Goal: Check status: Check status

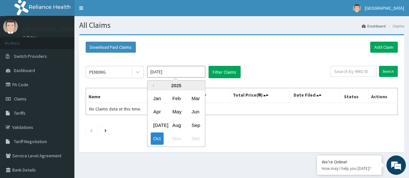
click at [189, 74] on input "[DATE]" at bounding box center [176, 72] width 58 height 12
click at [195, 122] on div "Sep" at bounding box center [195, 125] width 13 height 12
type input "[DATE]"
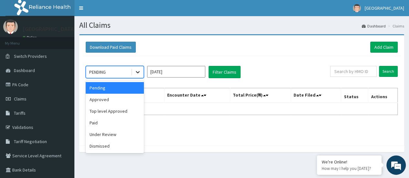
click at [137, 73] on icon at bounding box center [137, 72] width 6 height 6
click at [127, 87] on div "Pending" at bounding box center [115, 88] width 58 height 12
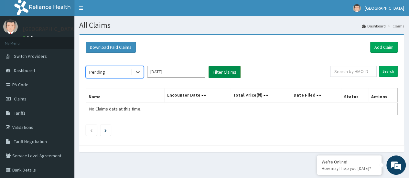
click at [220, 72] on button "Filter Claims" at bounding box center [224, 72] width 32 height 12
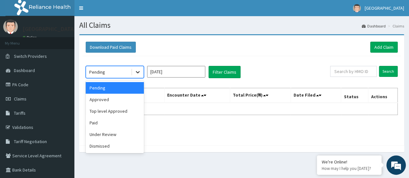
click at [139, 73] on icon at bounding box center [137, 72] width 6 height 6
click at [131, 104] on div "Approved" at bounding box center [115, 100] width 58 height 12
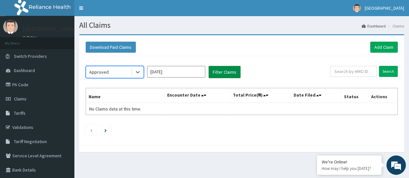
click at [225, 76] on button "Filter Claims" at bounding box center [224, 72] width 32 height 12
click at [224, 70] on button "Filter Claims" at bounding box center [224, 72] width 32 height 12
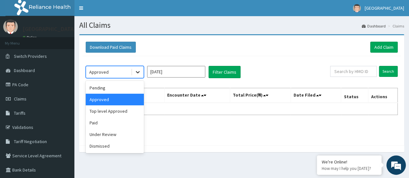
click at [138, 70] on icon at bounding box center [137, 72] width 6 height 6
click at [126, 108] on div "Top level Approved" at bounding box center [115, 111] width 58 height 12
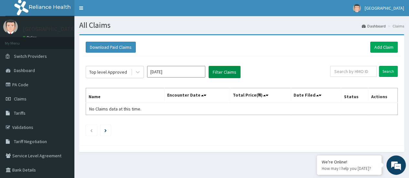
click at [219, 75] on button "Filter Claims" at bounding box center [224, 72] width 32 height 12
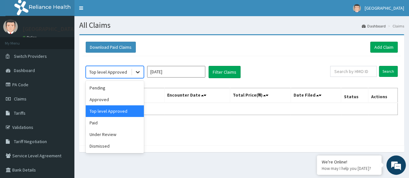
click at [138, 70] on icon at bounding box center [137, 72] width 6 height 6
click at [125, 147] on div "Dismissed" at bounding box center [115, 146] width 58 height 12
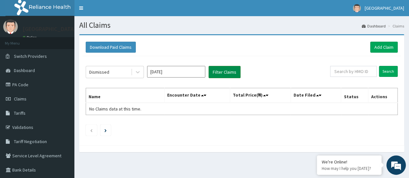
click at [221, 75] on button "Filter Claims" at bounding box center [224, 72] width 32 height 12
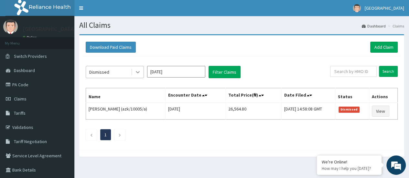
click at [137, 72] on icon at bounding box center [138, 72] width 4 height 2
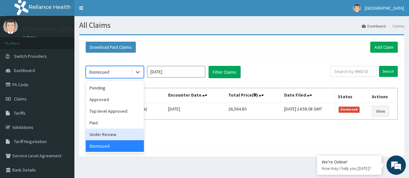
click at [114, 135] on div "Under Review" at bounding box center [115, 135] width 58 height 12
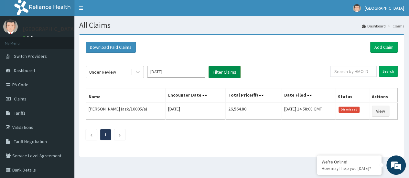
click at [217, 73] on button "Filter Claims" at bounding box center [224, 72] width 32 height 12
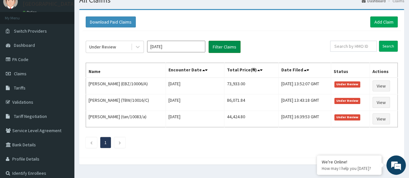
scroll to position [26, 0]
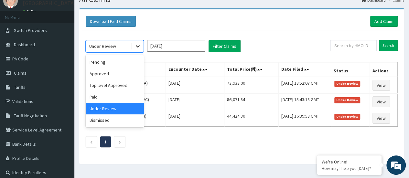
click at [138, 44] on icon at bounding box center [137, 46] width 6 height 6
click at [104, 95] on div "Paid" at bounding box center [115, 97] width 58 height 12
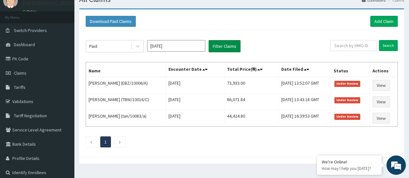
click at [217, 47] on button "Filter Claims" at bounding box center [224, 46] width 32 height 12
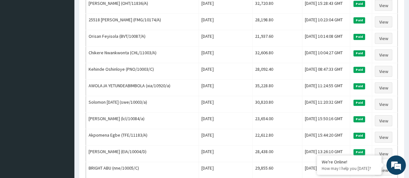
scroll to position [797, 0]
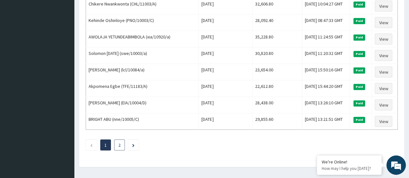
click at [121, 142] on link "2" at bounding box center [119, 145] width 2 height 6
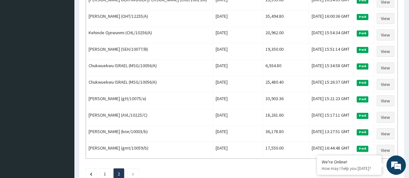
scroll to position [270, 0]
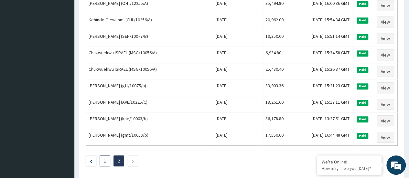
click at [101, 155] on li "1" at bounding box center [105, 160] width 11 height 11
click at [105, 158] on link "1" at bounding box center [105, 161] width 2 height 6
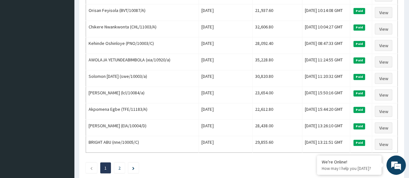
scroll to position [775, 0]
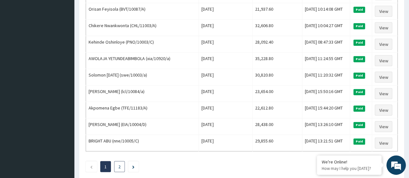
click at [120, 164] on link "2" at bounding box center [119, 167] width 2 height 6
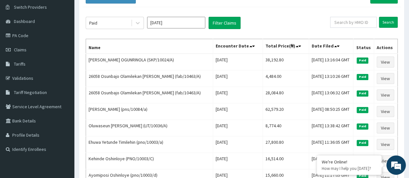
scroll to position [13, 0]
